Goal: Transaction & Acquisition: Book appointment/travel/reservation

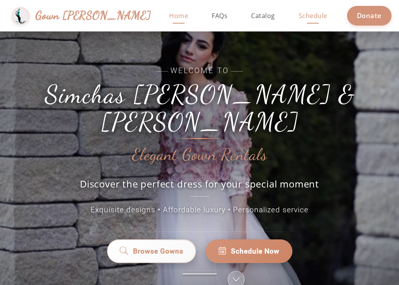
click at [298, 14] on span "Schedule" at bounding box center [312, 15] width 29 height 9
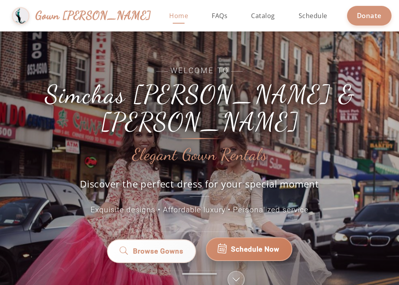
click at [250, 244] on span "Schedule Now" at bounding box center [255, 249] width 48 height 10
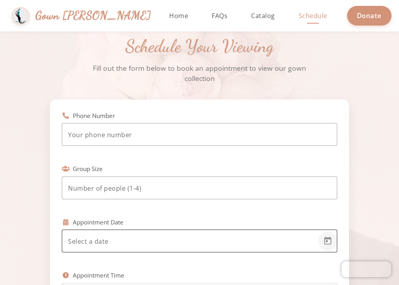
scroll to position [21, 0]
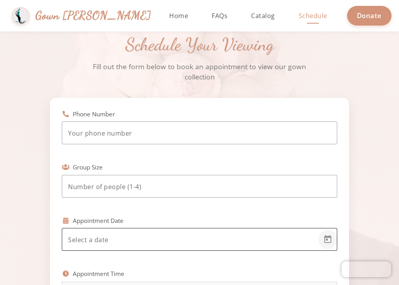
click at [322, 240] on span "Open calendar" at bounding box center [327, 239] width 19 height 19
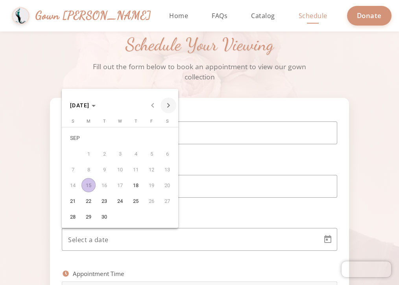
click at [171, 108] on span "Next month" at bounding box center [168, 105] width 16 height 16
click at [52, 172] on div at bounding box center [199, 142] width 399 height 285
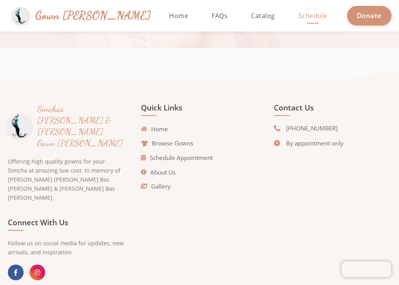
scroll to position [651, 0]
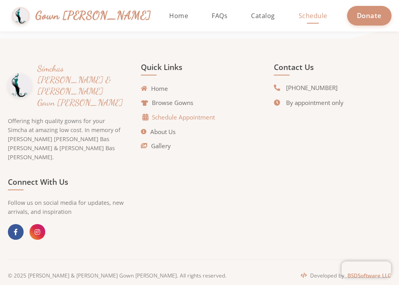
click at [168, 119] on link "Schedule Appointment" at bounding box center [179, 117] width 72 height 9
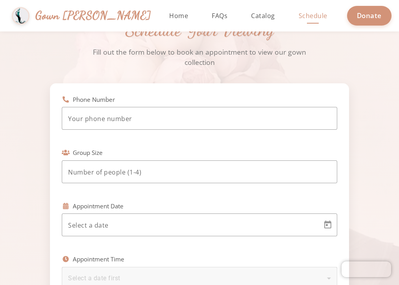
scroll to position [69, 0]
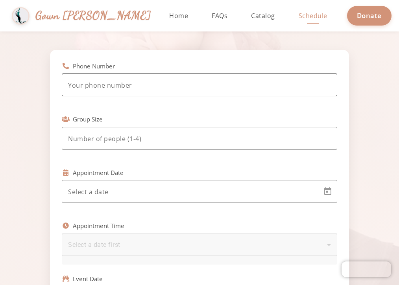
click at [163, 94] on div at bounding box center [199, 84] width 263 height 23
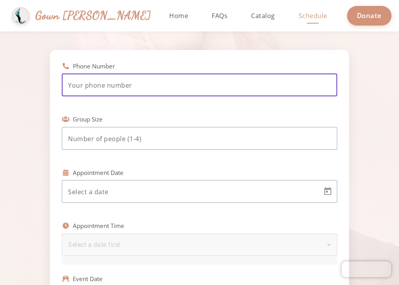
click at [163, 90] on input "tel" at bounding box center [199, 85] width 263 height 9
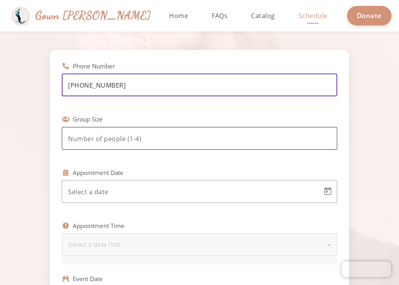
type input "(929) 379-2755"
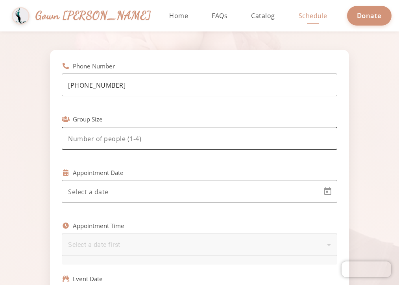
click at [148, 133] on div at bounding box center [199, 138] width 263 height 23
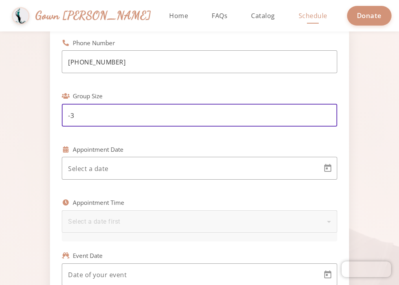
scroll to position [114, 0]
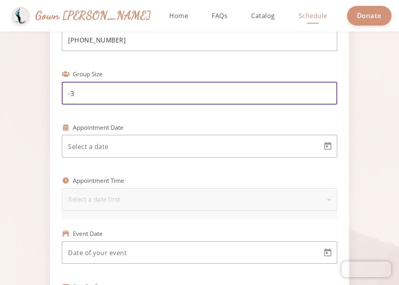
type input "-3"
click at [136, 176] on div "Phone Number (929) 379-2755 Group Size -3 Appointment Date Appointment Time Sel…" at bounding box center [199, 239] width 275 height 444
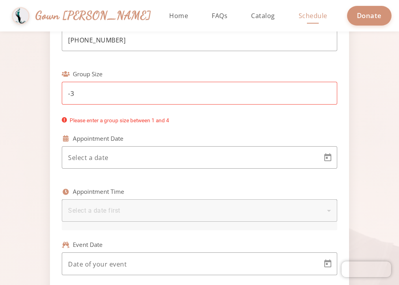
click at [134, 204] on div "Select a date first" at bounding box center [199, 210] width 263 height 22
click at [134, 208] on div "Select a date first" at bounding box center [197, 210] width 259 height 9
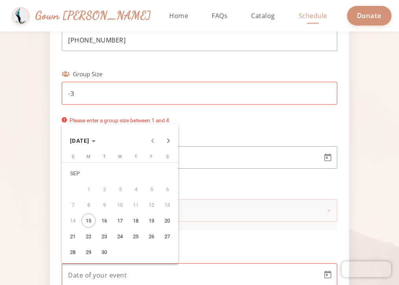
click at [115, 260] on body "Simchas Rochel & Golda Gown Gmach Home Return to homepage Catalog Browse our go…" at bounding box center [199, 142] width 399 height 285
click at [172, 143] on span "Next month" at bounding box center [168, 141] width 16 height 16
click at [92, 221] on span "20" at bounding box center [88, 220] width 14 height 14
type input "10/20/2025"
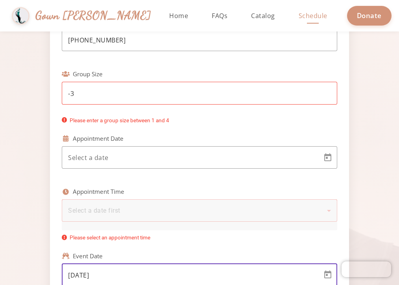
click at [92, 221] on div "Select a date first" at bounding box center [199, 210] width 263 height 22
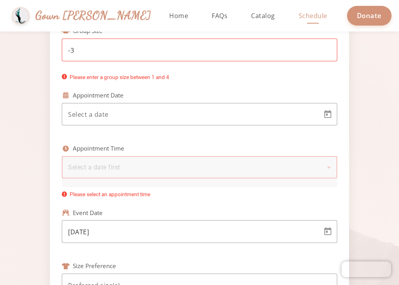
scroll to position [156, 0]
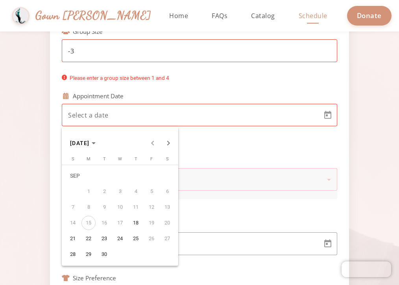
click at [124, 114] on body "Simchas Rochel & Golda Gown Gmach Home Return to homepage Catalog Browse our go…" at bounding box center [199, 142] width 399 height 285
click at [97, 255] on span "30" at bounding box center [104, 254] width 14 height 14
type input "9/30/2025"
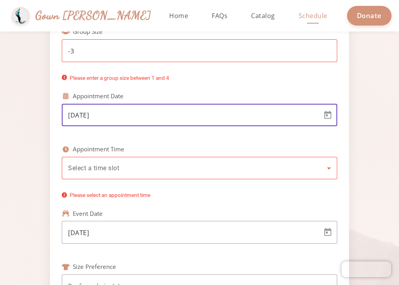
click at [111, 174] on div "Select a time slot" at bounding box center [199, 168] width 263 height 22
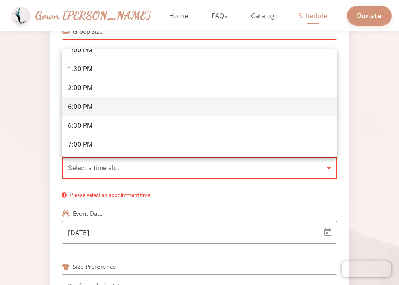
scroll to position [125, 0]
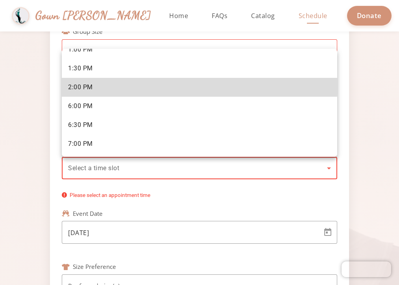
click at [116, 82] on mat-option "2:00 PM" at bounding box center [199, 87] width 275 height 19
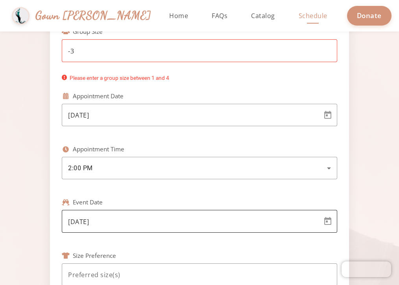
click at [106, 216] on div "10/20/2025" at bounding box center [192, 221] width 248 height 23
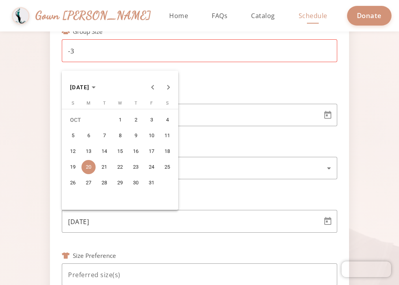
click at [109, 180] on span "28" at bounding box center [104, 183] width 14 height 14
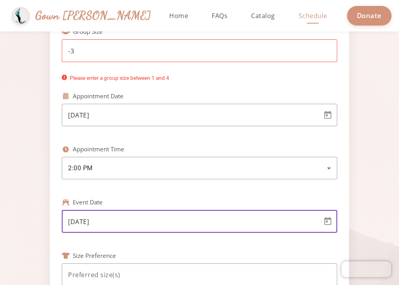
click at [100, 223] on input "10/28/2025" at bounding box center [192, 221] width 248 height 9
click at [328, 224] on span "Open calendar" at bounding box center [327, 221] width 19 height 19
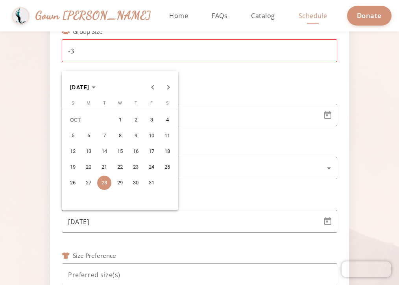
click at [93, 164] on span "20" at bounding box center [88, 167] width 14 height 14
type input "10/20/2025"
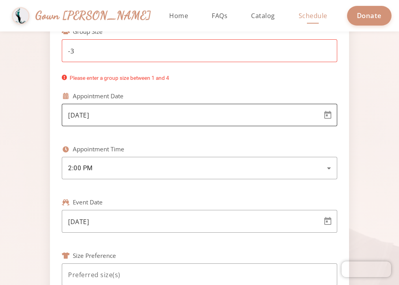
click at [183, 105] on div "9/30/2025" at bounding box center [192, 115] width 248 height 23
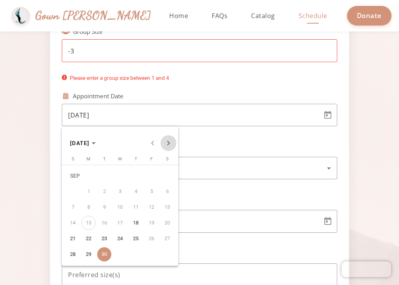
click at [171, 147] on span "Next month" at bounding box center [168, 143] width 16 height 16
click at [121, 201] on span "15" at bounding box center [120, 207] width 14 height 14
type input "10/15/2025"
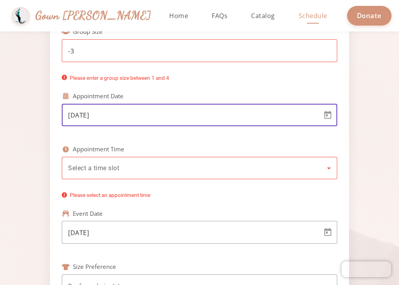
click at [136, 174] on div "Select a time slot" at bounding box center [199, 168] width 263 height 22
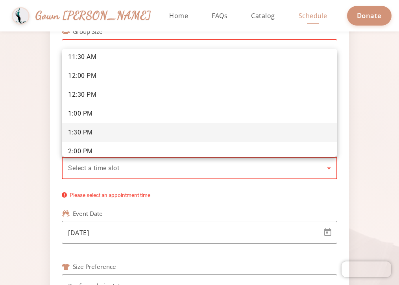
scroll to position [162, 0]
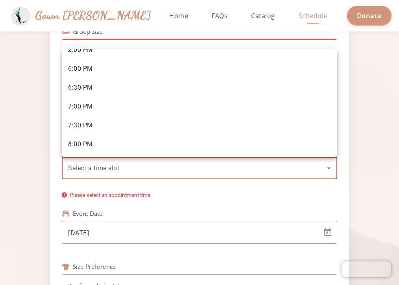
click at [101, 233] on div at bounding box center [199, 142] width 399 height 285
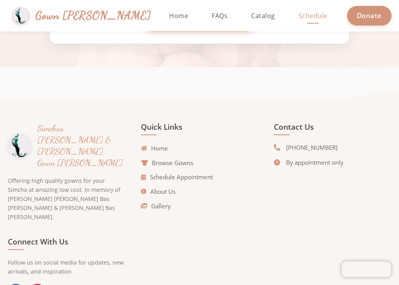
scroll to position [601, 0]
